Goal: Find specific page/section: Find specific page/section

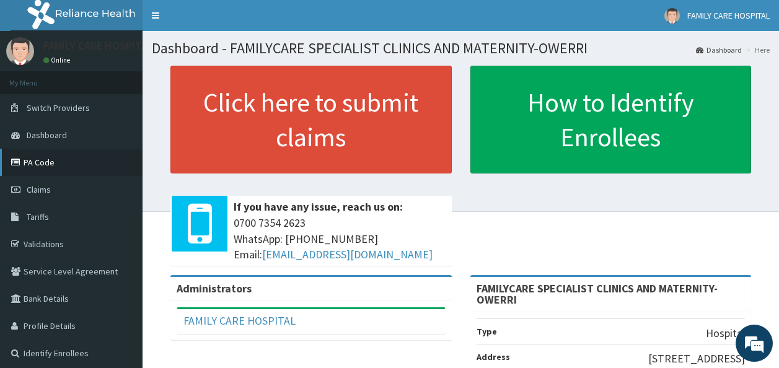
click at [42, 160] on link "PA Code" at bounding box center [71, 162] width 143 height 27
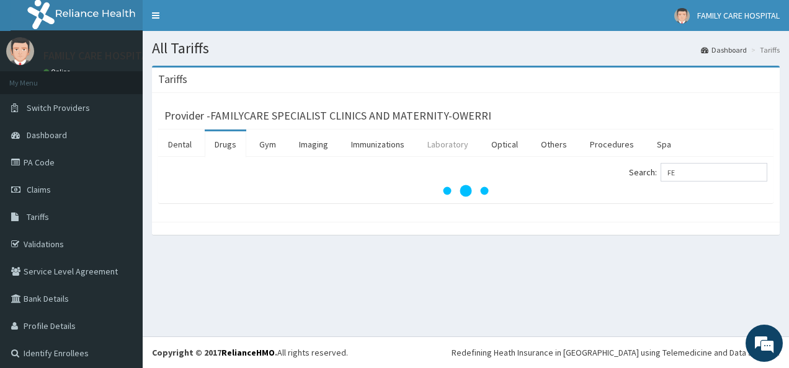
type input "FE"
click at [457, 145] on link "Laboratory" at bounding box center [447, 144] width 61 height 26
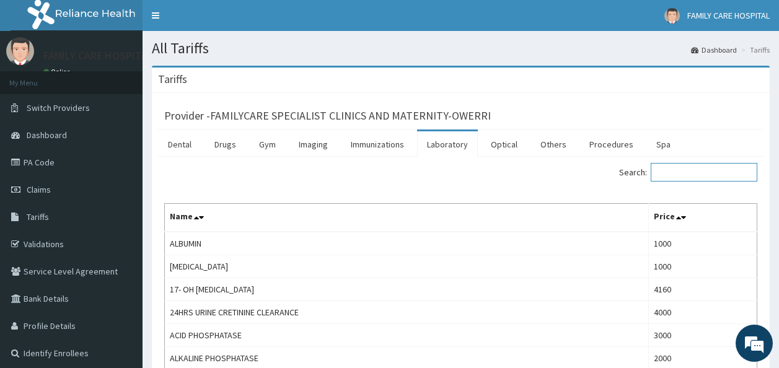
click at [673, 175] on input "Search:" at bounding box center [704, 172] width 107 height 19
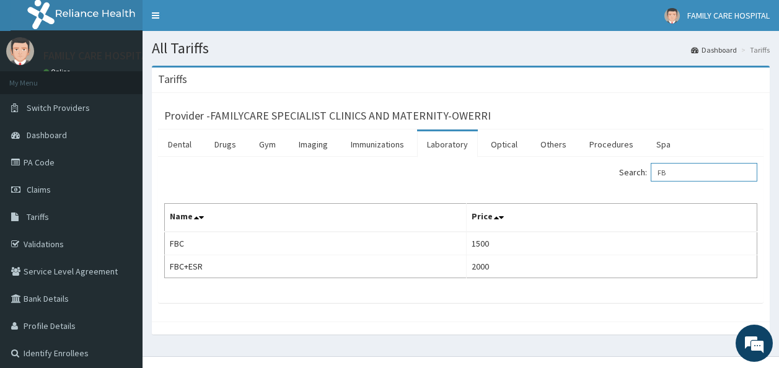
type input "F"
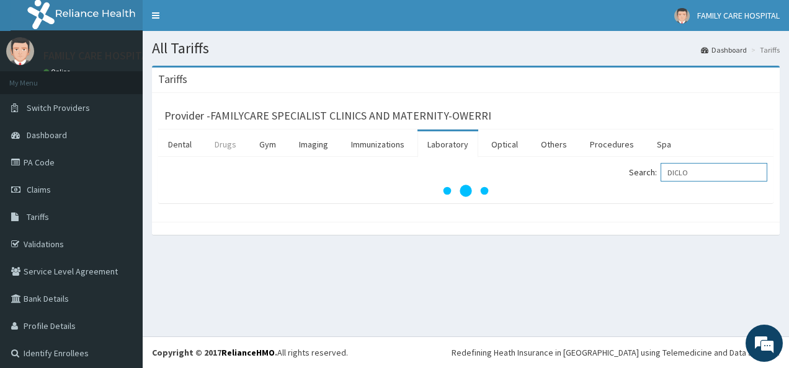
type input "DICLO"
click at [226, 143] on link "Drugs" at bounding box center [226, 144] width 42 height 26
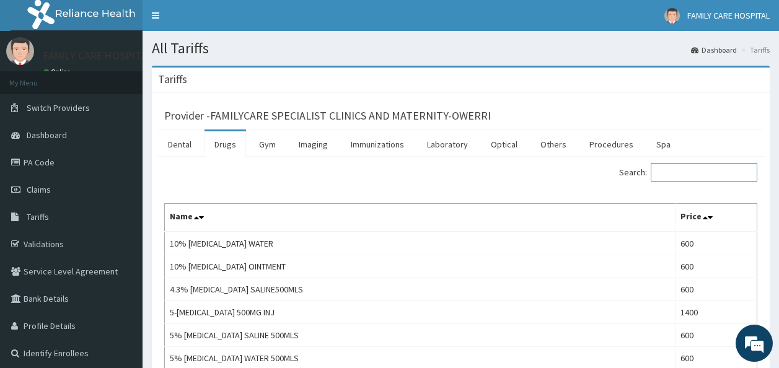
click at [675, 172] on input "Search:" at bounding box center [704, 172] width 107 height 19
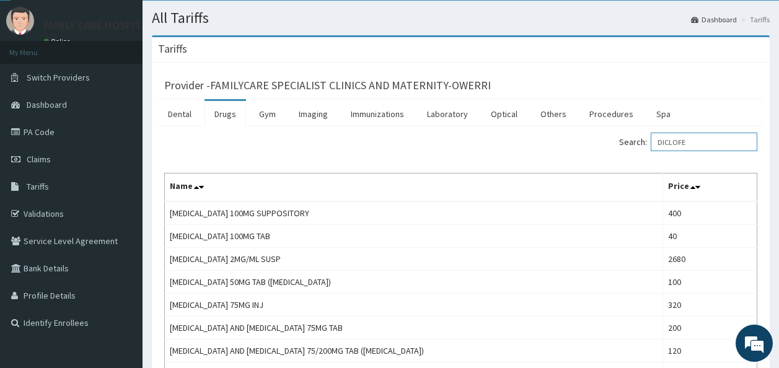
scroll to position [28, 0]
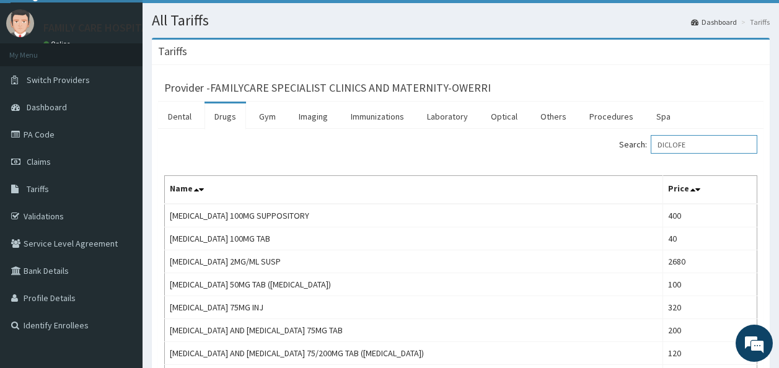
type input "DICLOFE"
